Goal: Task Accomplishment & Management: Use online tool/utility

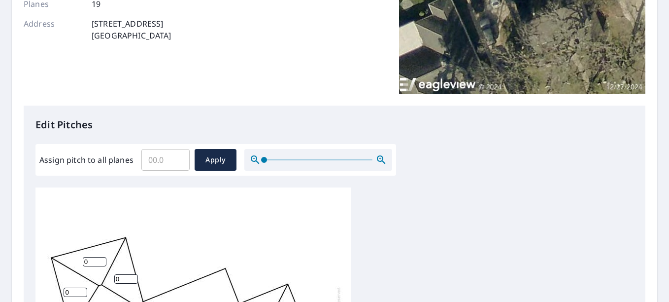
scroll to position [246, 0]
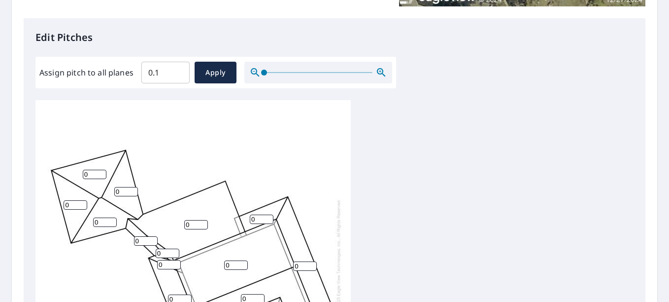
click at [179, 69] on input "0.1" at bounding box center [165, 73] width 48 height 28
click at [178, 70] on input "0.2" at bounding box center [165, 73] width 48 height 28
drag, startPoint x: 163, startPoint y: 72, endPoint x: 122, endPoint y: 74, distance: 40.9
click at [122, 74] on div "Assign pitch to all planes 0.2 ​ Apply" at bounding box center [215, 73] width 353 height 22
type input "6.0"
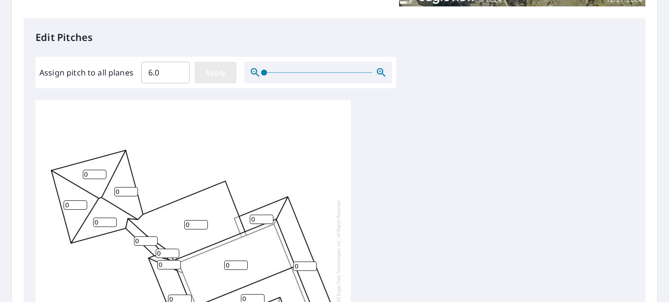
click at [218, 78] on span "Apply" at bounding box center [216, 73] width 26 height 12
type input "6.0"
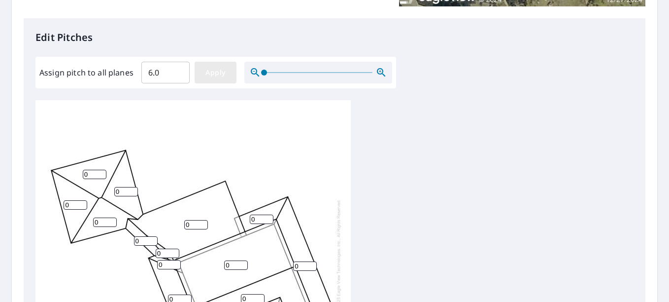
type input "6.0"
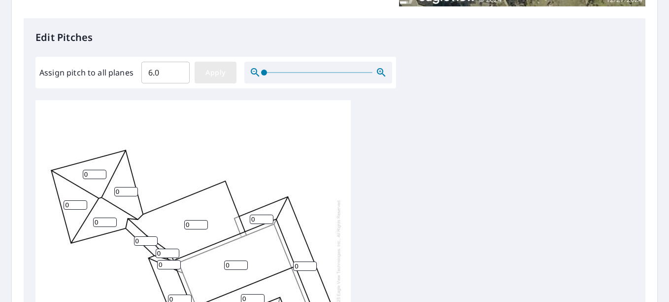
type input "6.0"
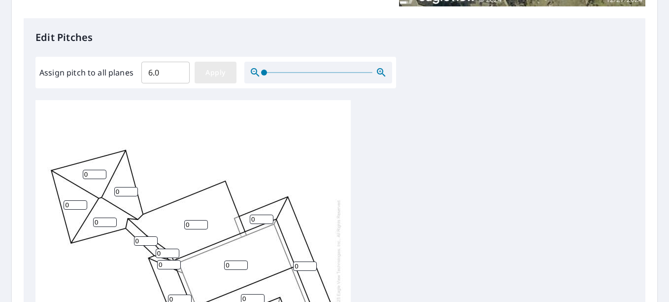
type input "6.0"
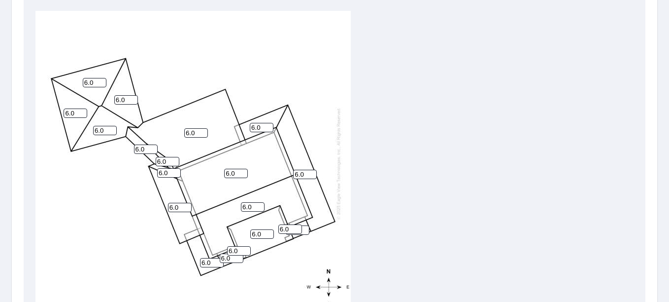
scroll to position [444, 0]
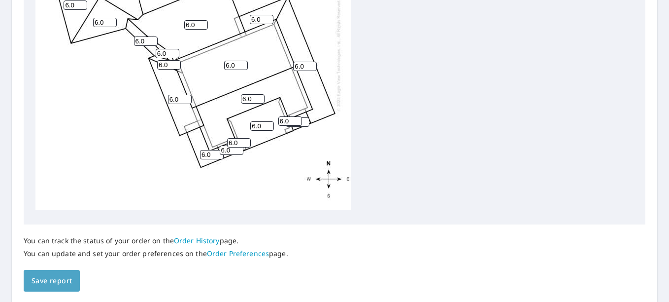
click at [45, 285] on span "Save report" at bounding box center [52, 281] width 40 height 12
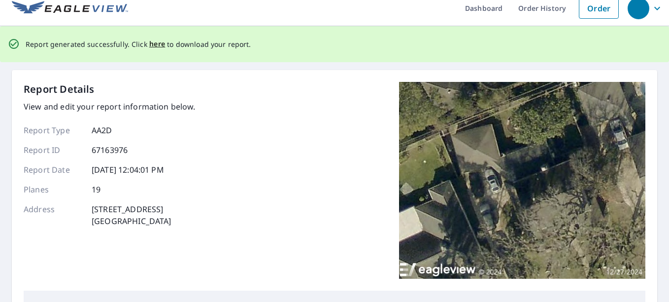
scroll to position [0, 0]
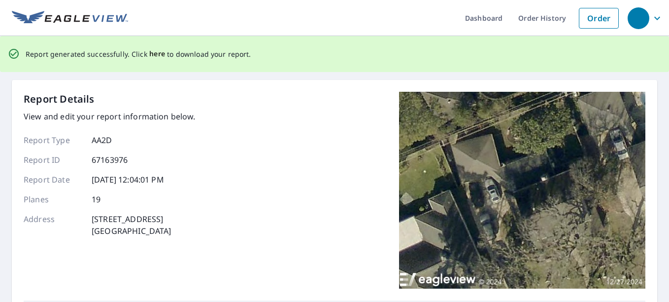
click at [149, 49] on span "here" at bounding box center [157, 54] width 16 height 12
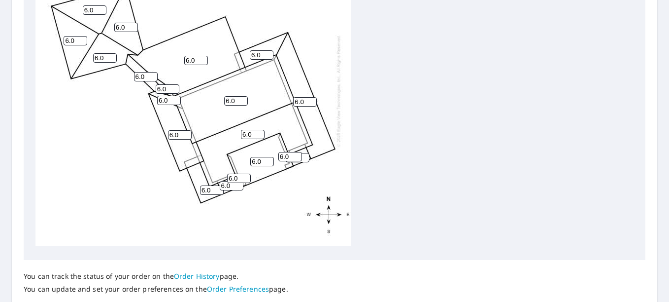
scroll to position [478, 0]
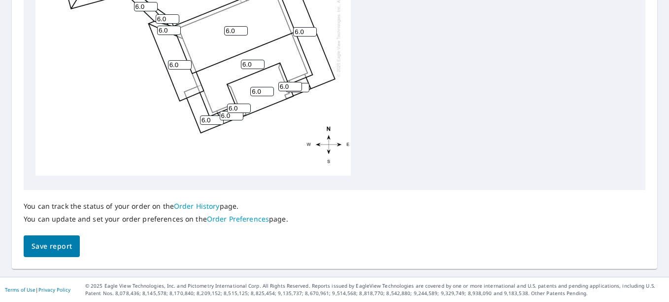
click at [68, 246] on span "Save report" at bounding box center [52, 246] width 40 height 12
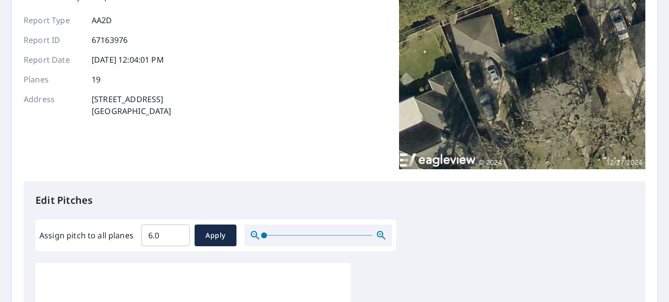
scroll to position [0, 0]
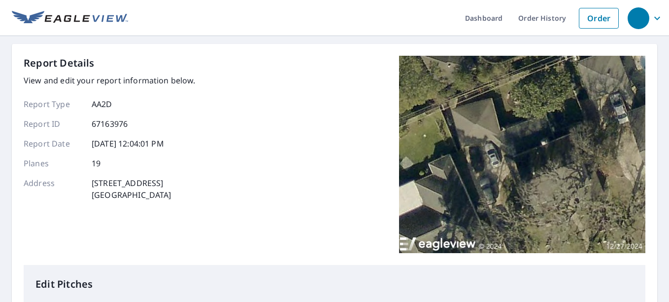
click at [652, 15] on icon "button" at bounding box center [658, 18] width 12 height 12
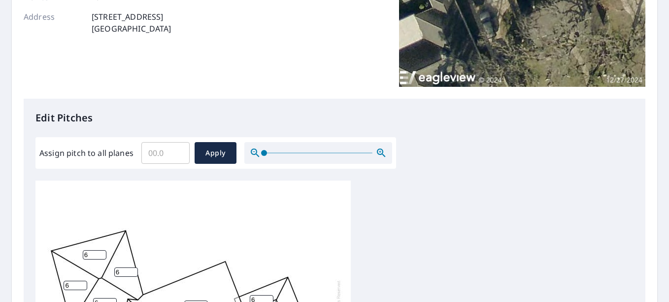
scroll to position [246, 0]
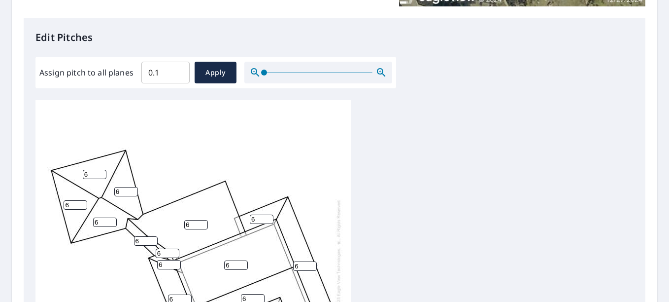
click at [176, 67] on input "0.1" at bounding box center [165, 73] width 48 height 28
drag, startPoint x: 171, startPoint y: 72, endPoint x: 133, endPoint y: 74, distance: 38.0
click at [133, 74] on div "Assign pitch to all planes 0.1 ​ Apply" at bounding box center [215, 73] width 353 height 22
type input "6.0"
click at [214, 71] on span "Apply" at bounding box center [216, 73] width 26 height 12
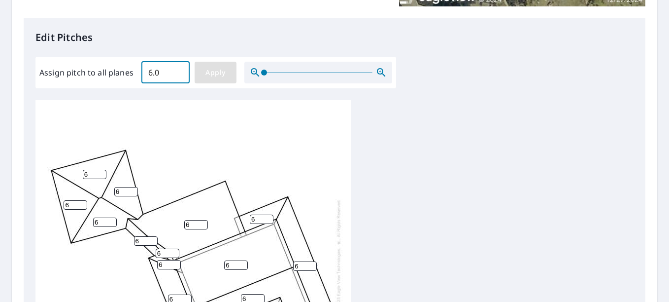
type input "6.0"
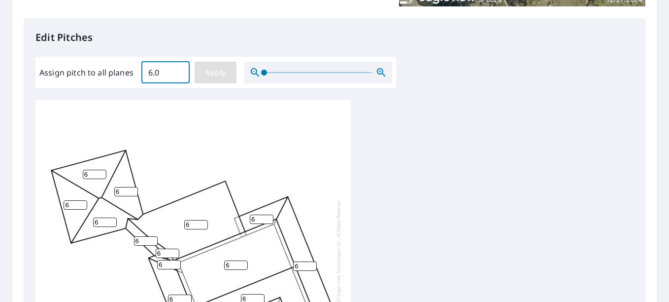
type input "6.0"
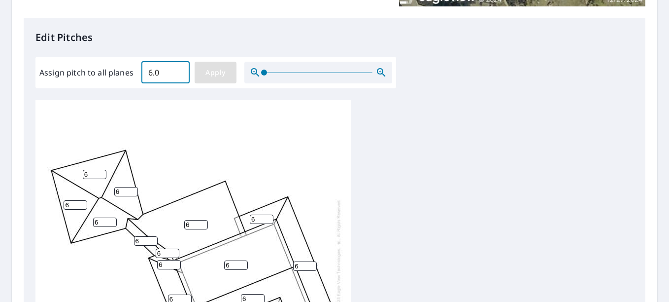
type input "6.0"
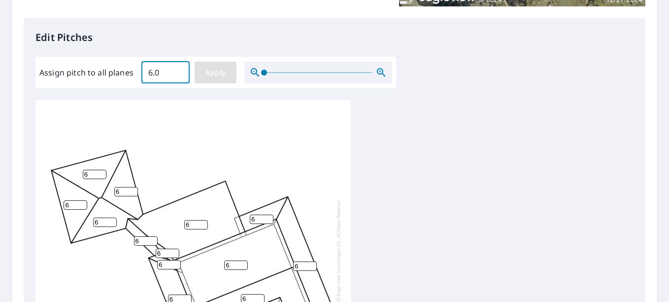
type input "6.0"
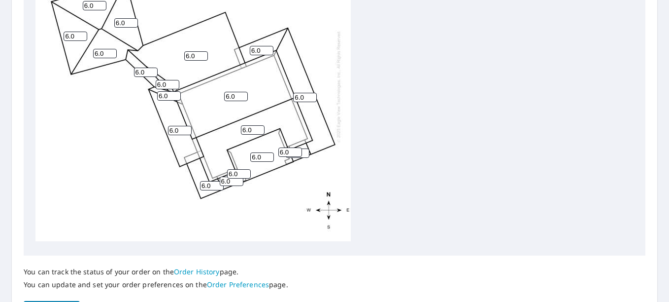
scroll to position [478, 0]
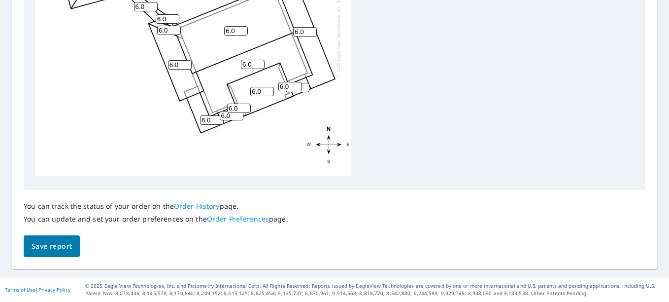
click at [49, 248] on span "Save report" at bounding box center [52, 246] width 40 height 12
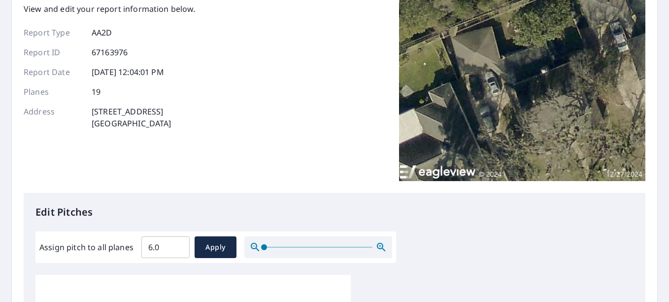
scroll to position [0, 0]
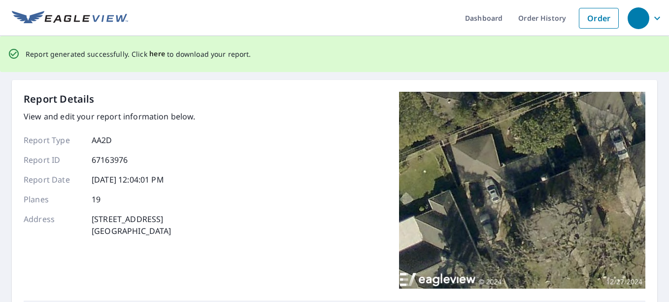
click at [151, 52] on span "here" at bounding box center [157, 54] width 16 height 12
